Goal: Navigation & Orientation: Find specific page/section

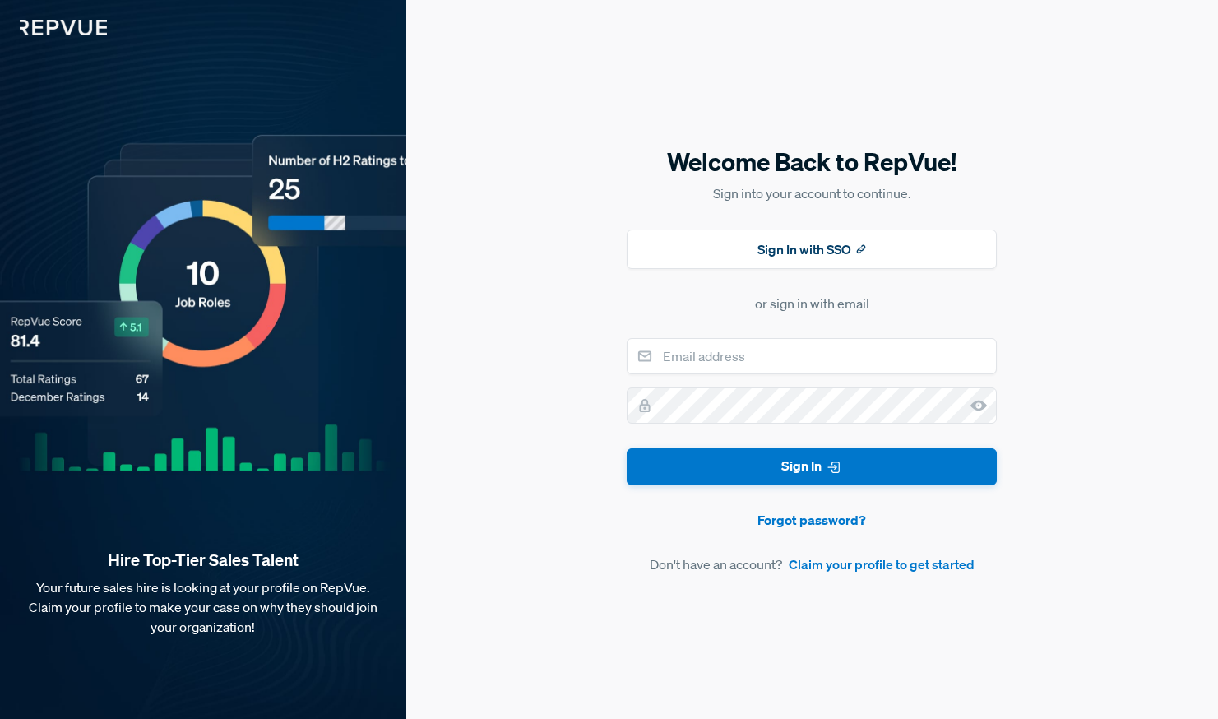
click at [714, 375] on form "Sign In Forgot password? Don't have an account? Claim your profile to get start…" at bounding box center [812, 456] width 370 height 236
click at [719, 364] on input "email" at bounding box center [812, 356] width 370 height 36
type input "[PERSON_NAME][EMAIL_ADDRESS][DOMAIN_NAME]"
click at [864, 474] on button "Sign In" at bounding box center [812, 466] width 370 height 37
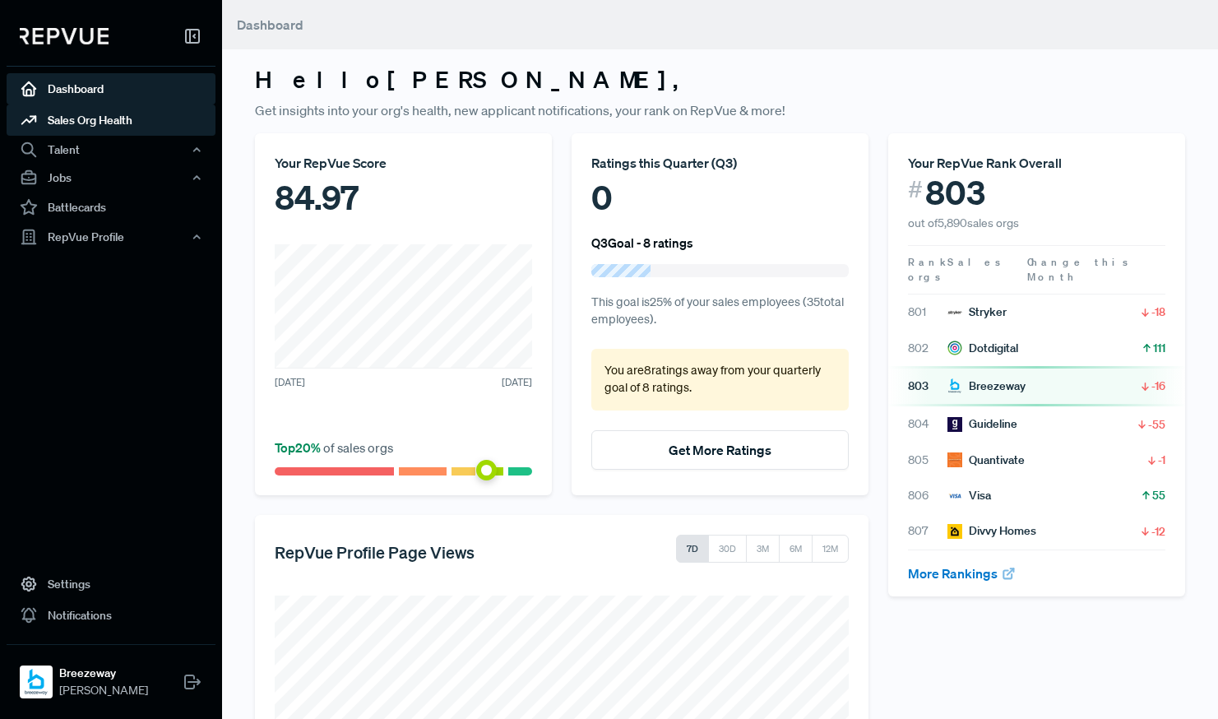
click at [56, 111] on link "Sales Org Health" at bounding box center [111, 119] width 209 height 31
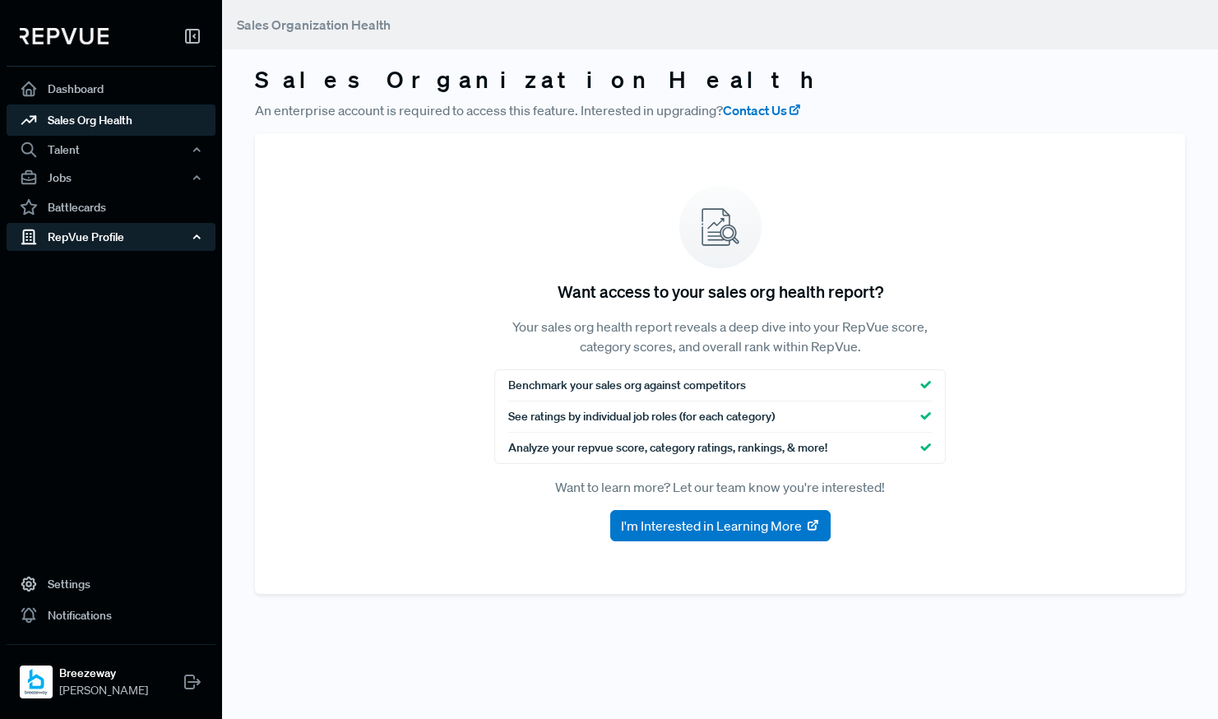
click at [96, 240] on div "RepVue Profile" at bounding box center [111, 237] width 209 height 28
click at [104, 261] on link "Profile Overview" at bounding box center [133, 276] width 209 height 42
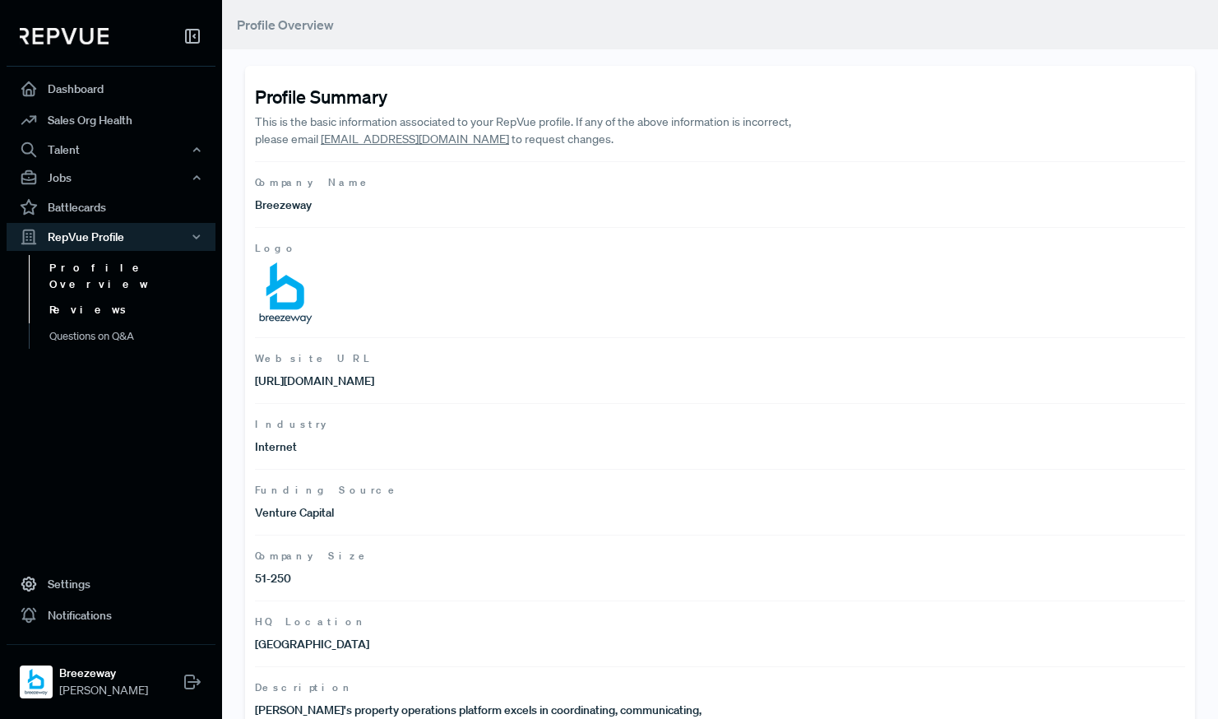
click at [104, 297] on link "Reviews" at bounding box center [133, 310] width 209 height 26
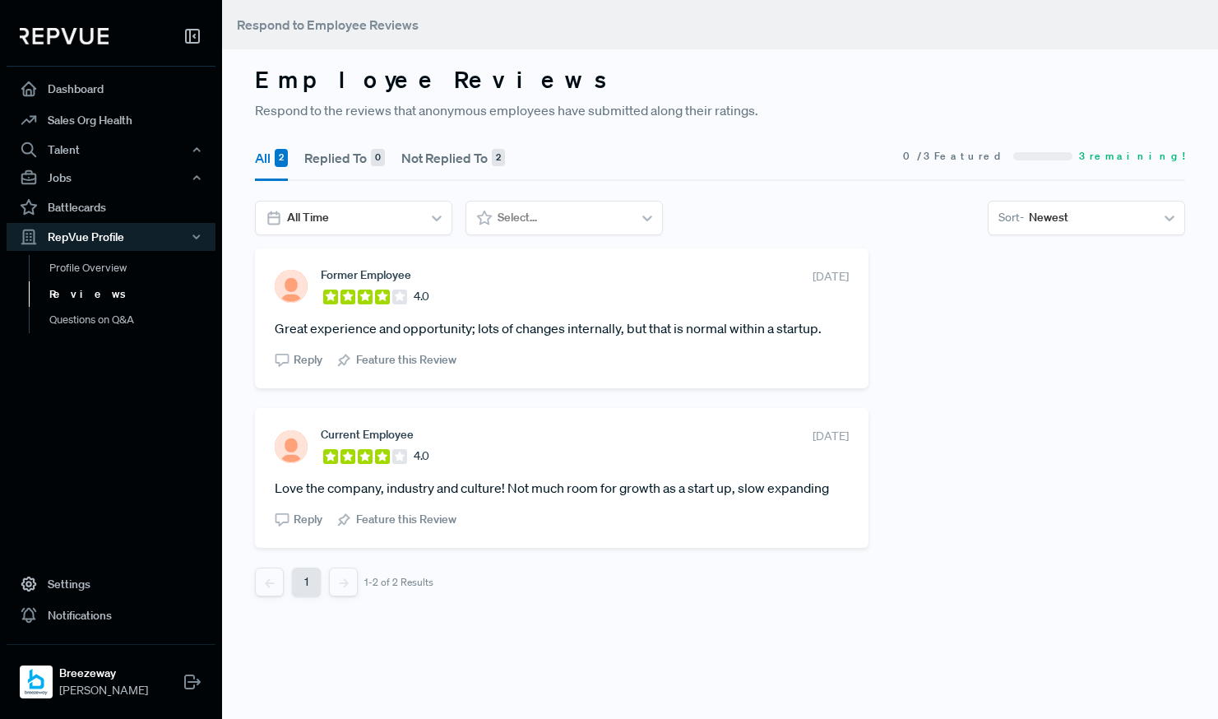
click at [427, 160] on button "Not Replied To 2" at bounding box center [453, 158] width 104 height 46
click at [76, 275] on link "Profile Overview" at bounding box center [133, 276] width 209 height 42
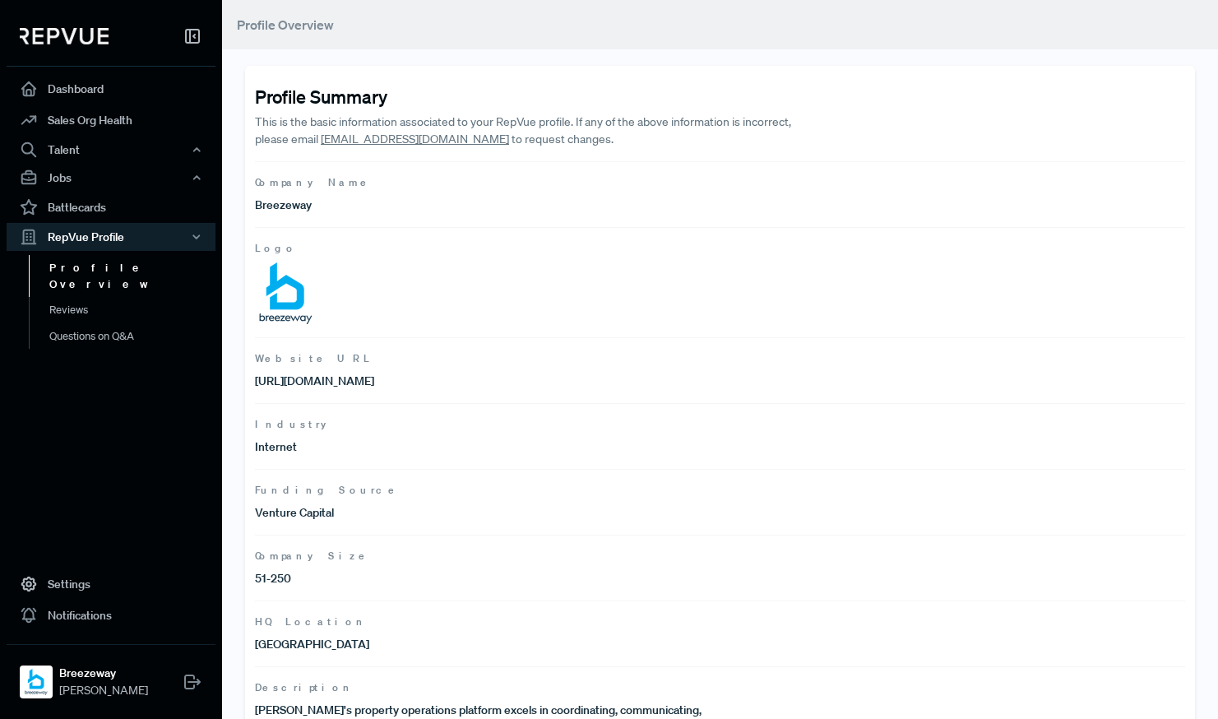
scroll to position [171, 0]
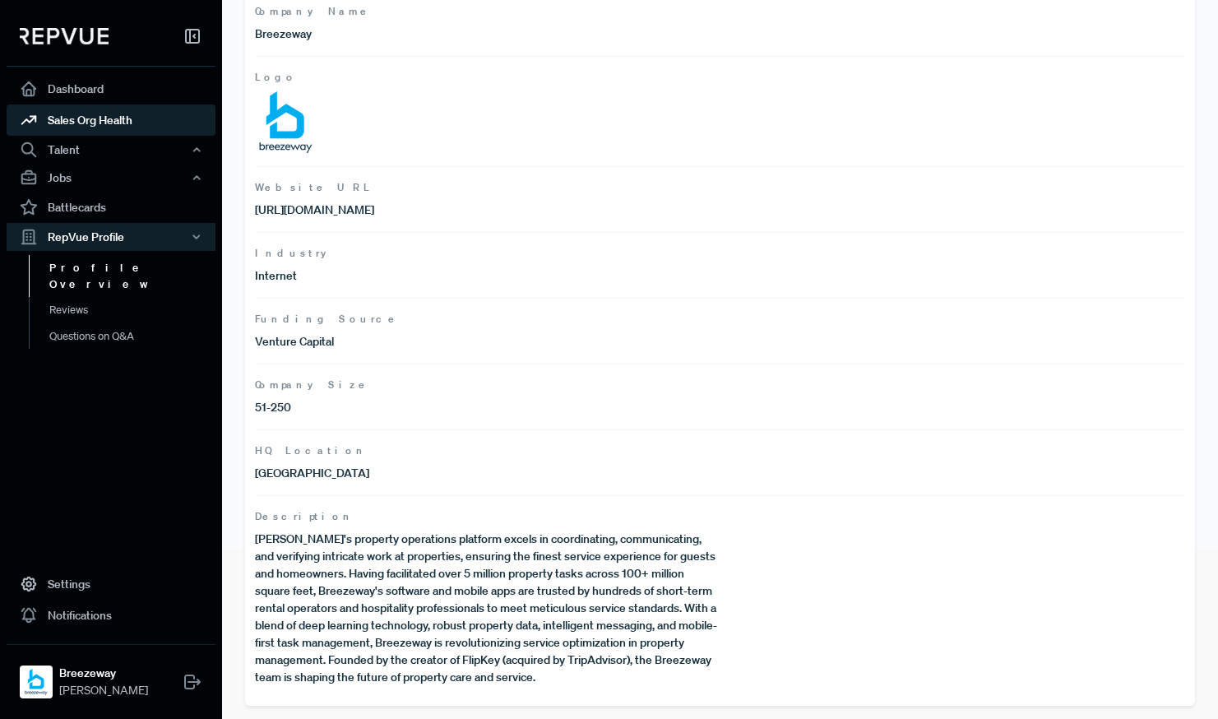
click at [130, 104] on link "Sales Org Health" at bounding box center [111, 119] width 209 height 31
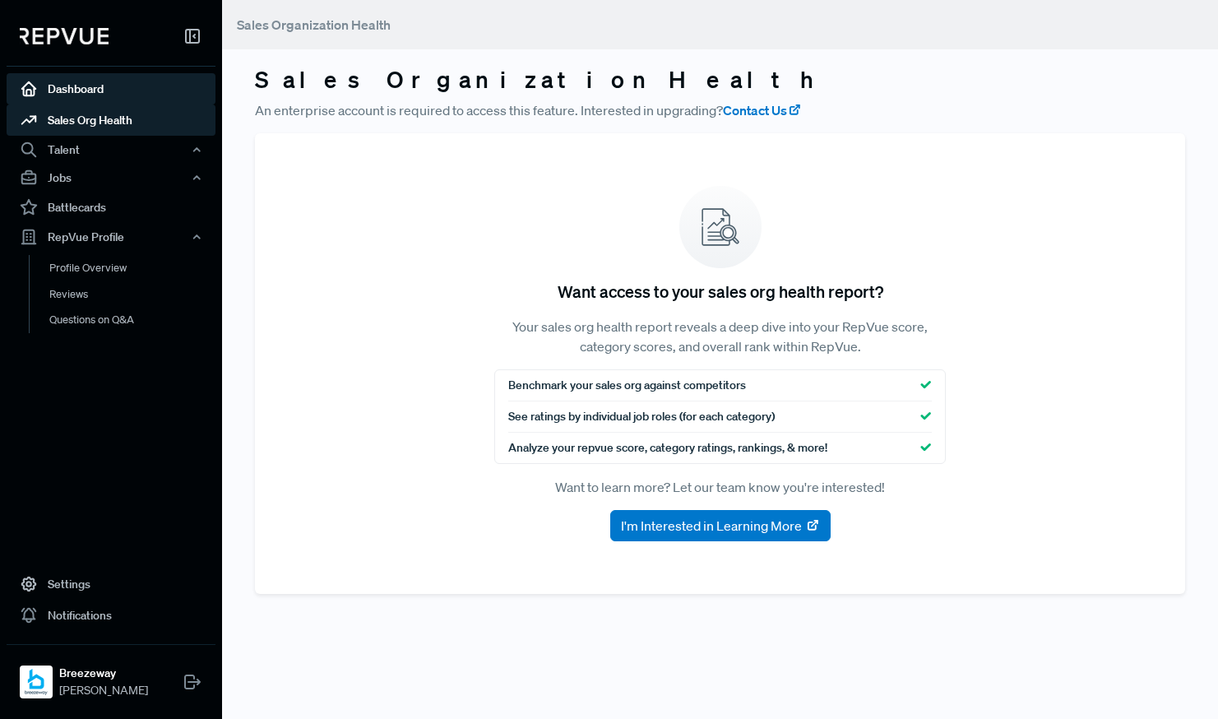
click at [126, 89] on link "Dashboard" at bounding box center [111, 88] width 209 height 31
